Goal: Navigation & Orientation: Find specific page/section

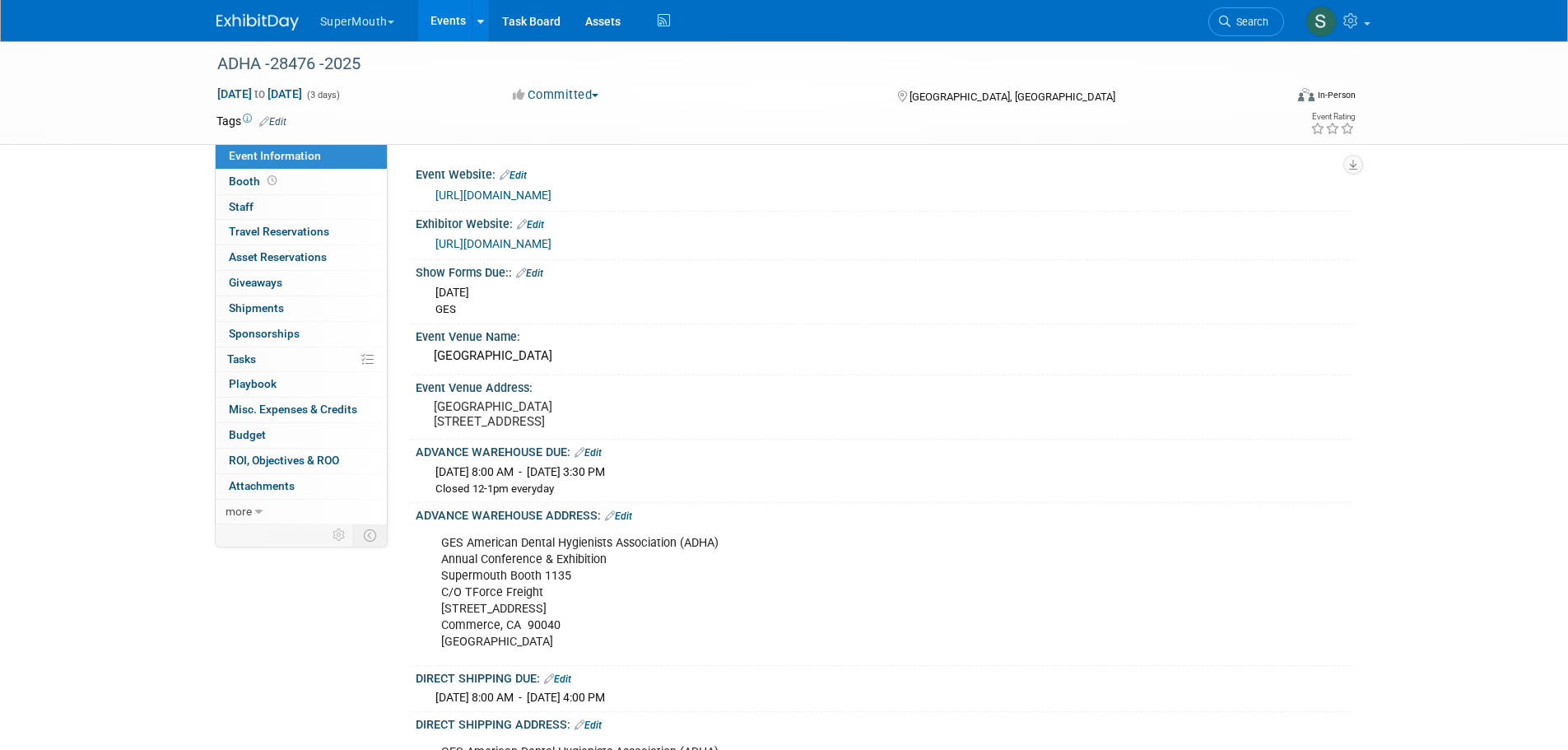
click at [363, 20] on button "SuperMouth" at bounding box center [366, 18] width 96 height 37
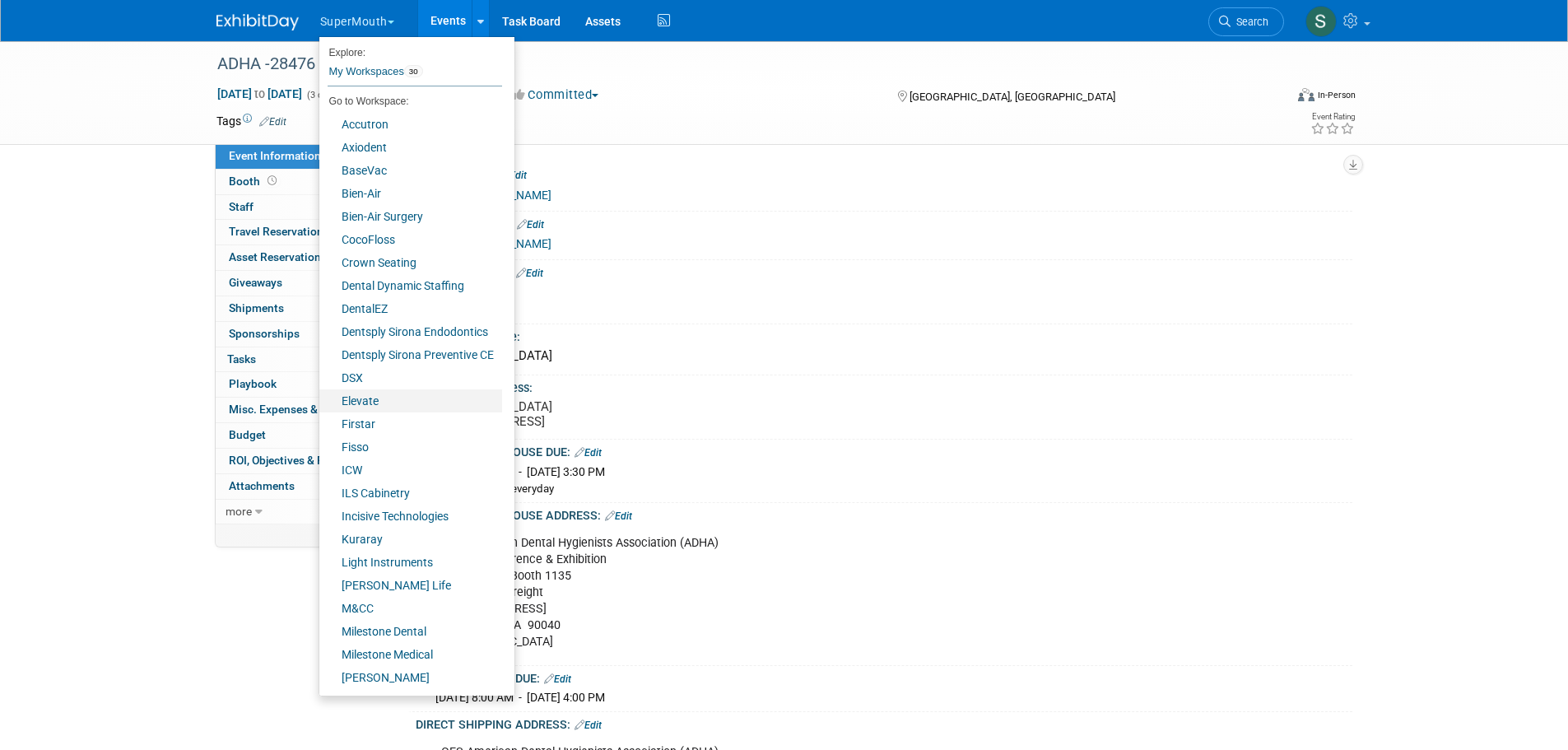
click at [376, 391] on link "Elevate" at bounding box center [411, 400] width 183 height 23
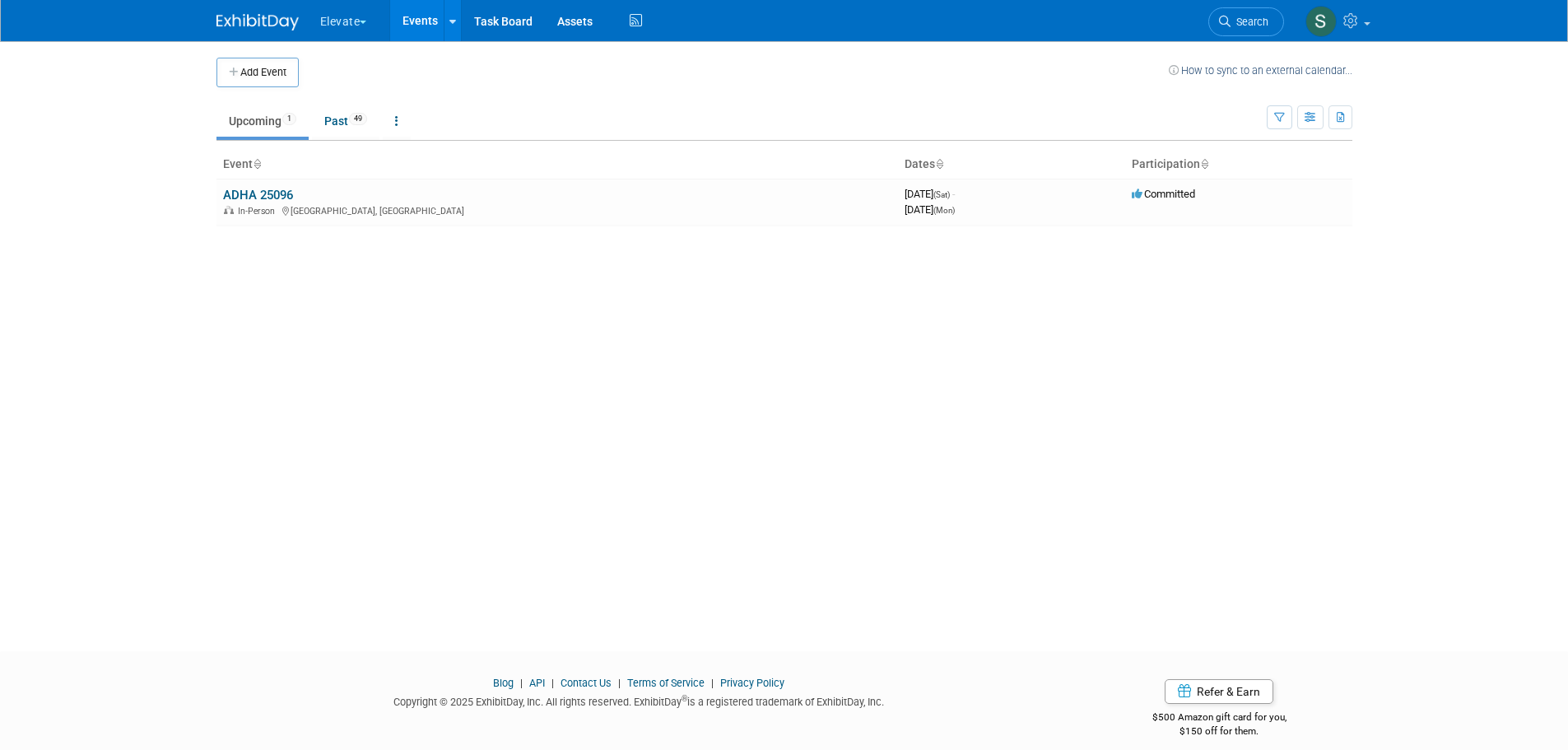
click at [271, 201] on link "ADHA 25096" at bounding box center [258, 195] width 70 height 15
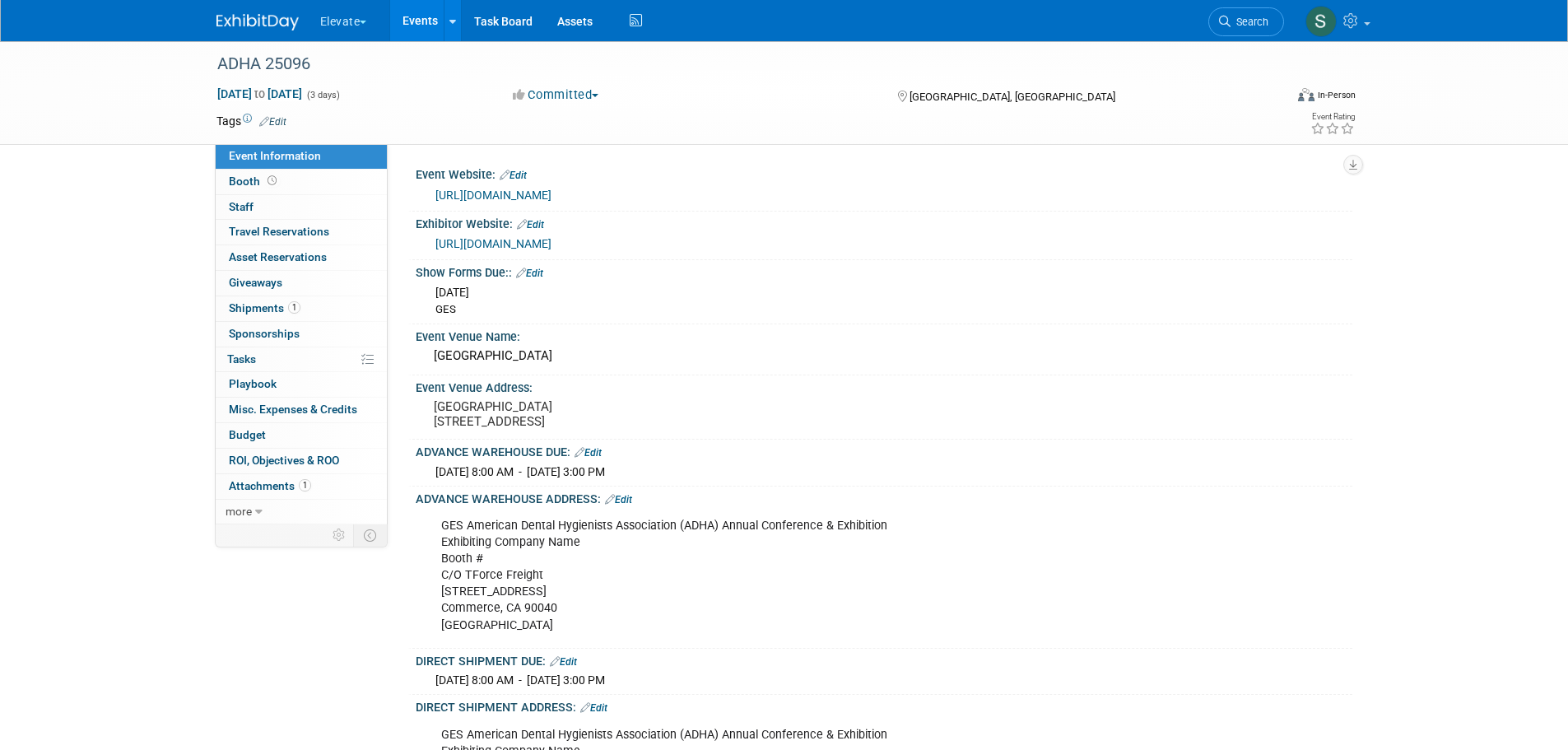
click at [273, 180] on icon at bounding box center [272, 180] width 9 height 9
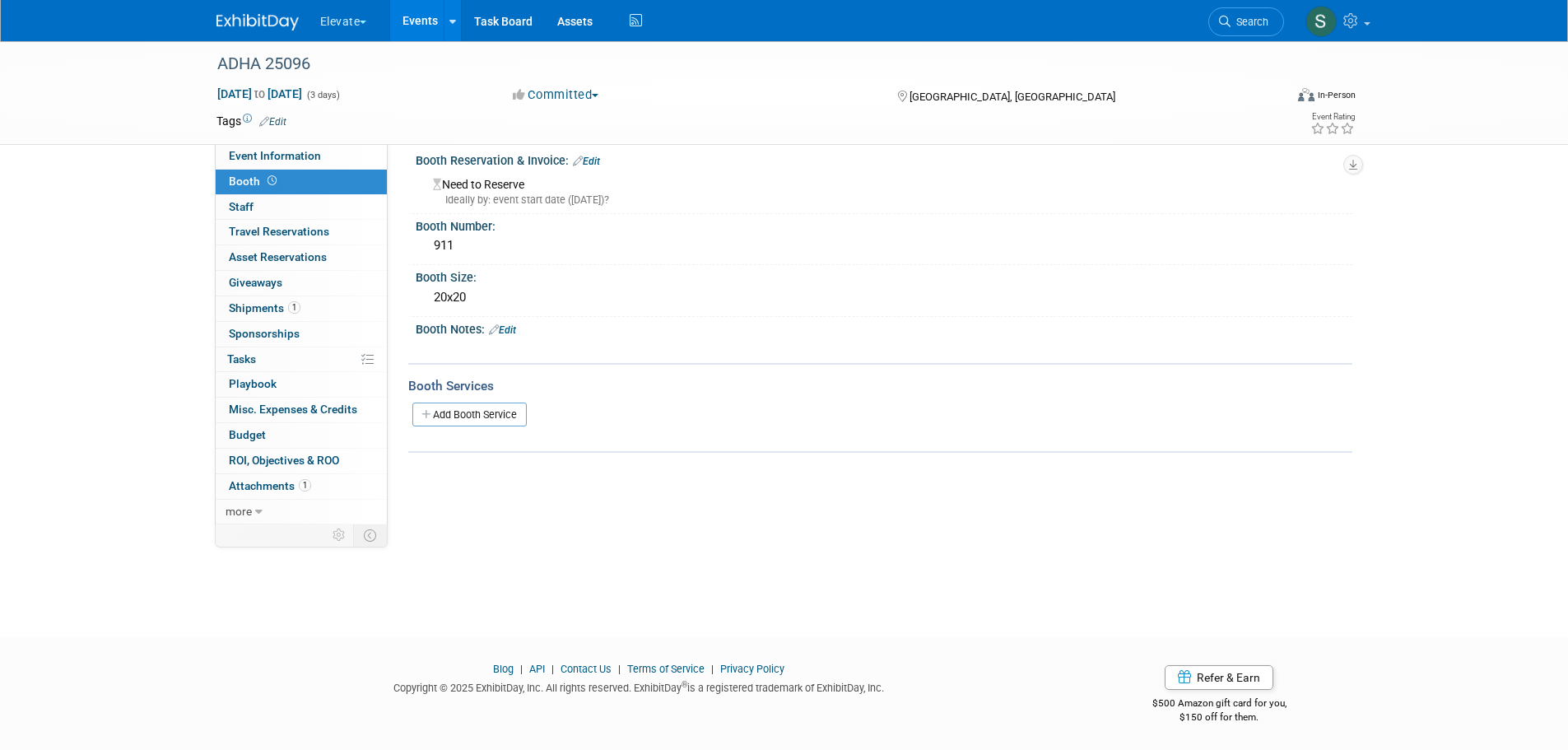
scroll to position [16, 0]
